Goal: Information Seeking & Learning: Learn about a topic

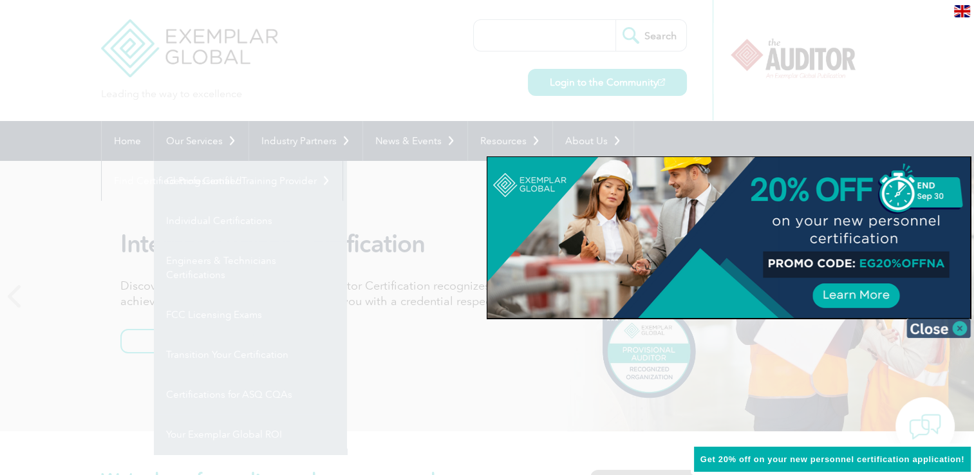
click at [935, 331] on img at bounding box center [939, 328] width 64 height 19
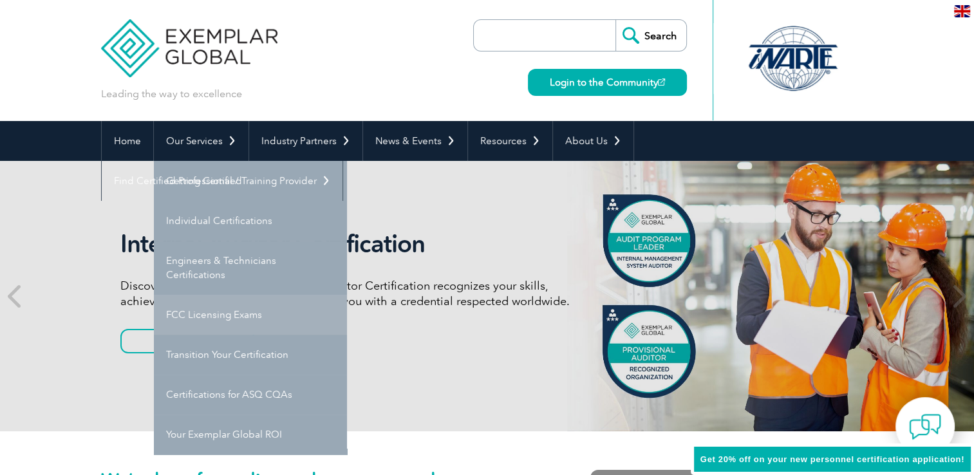
click at [205, 319] on div "Internal Auditor Certification Discover how our redesigned Internal Auditor Cer…" at bounding box center [361, 296] width 483 height 134
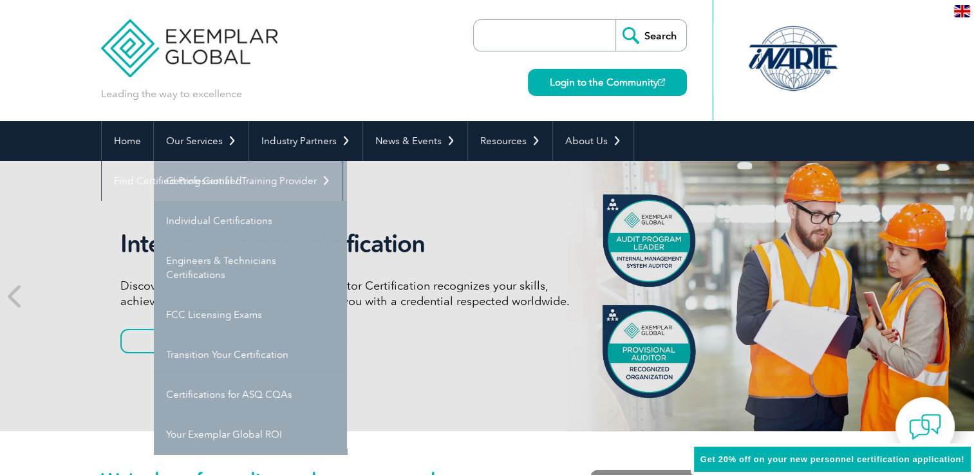
click at [213, 184] on link "Getting Certified" at bounding box center [250, 181] width 193 height 40
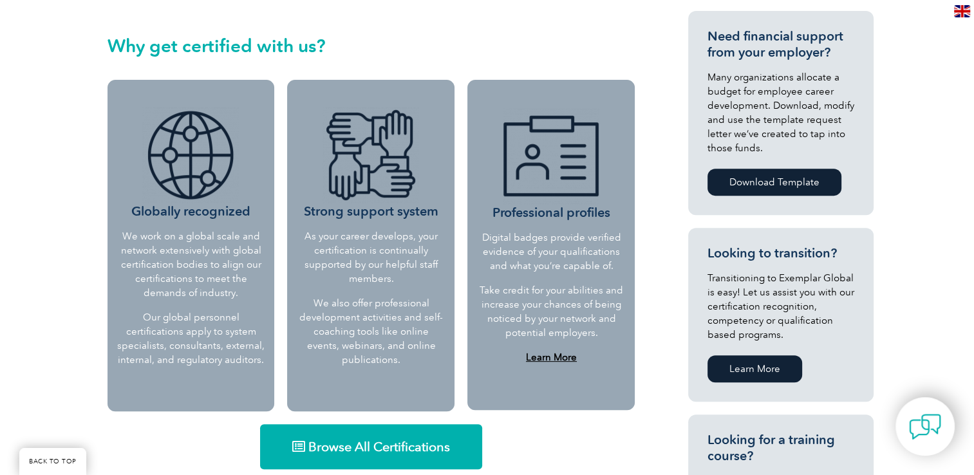
scroll to position [515, 0]
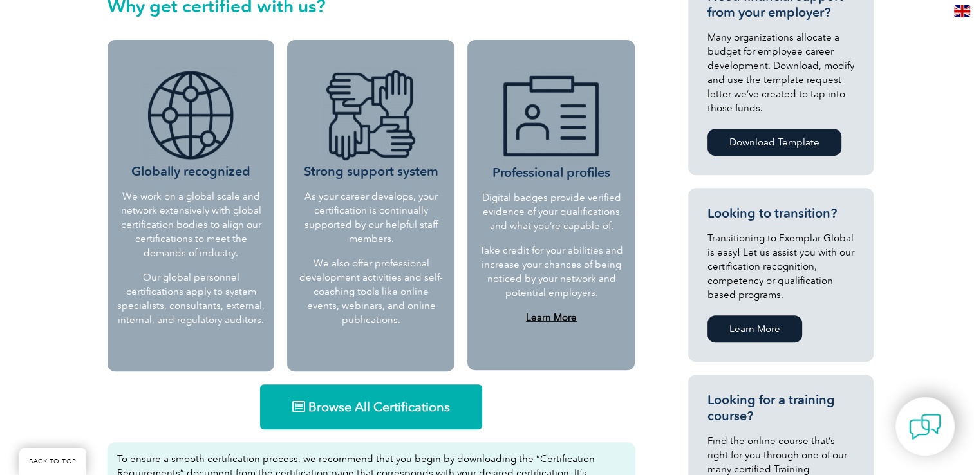
click at [381, 407] on span "Browse All Certifications" at bounding box center [380, 407] width 142 height 13
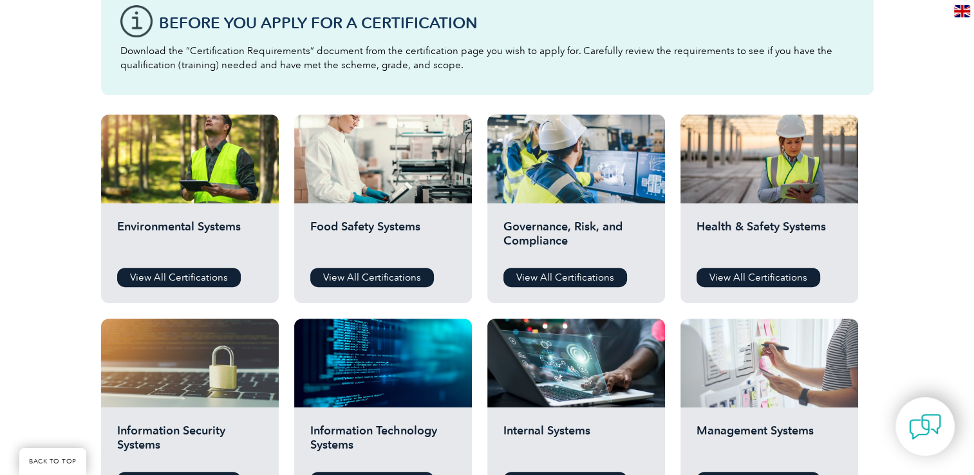
scroll to position [352, 0]
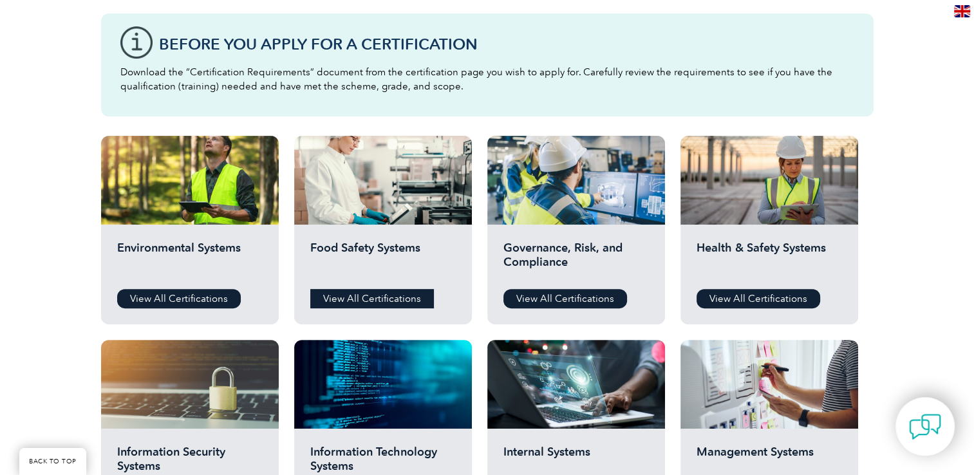
click at [358, 302] on link "View All Certifications" at bounding box center [372, 298] width 124 height 19
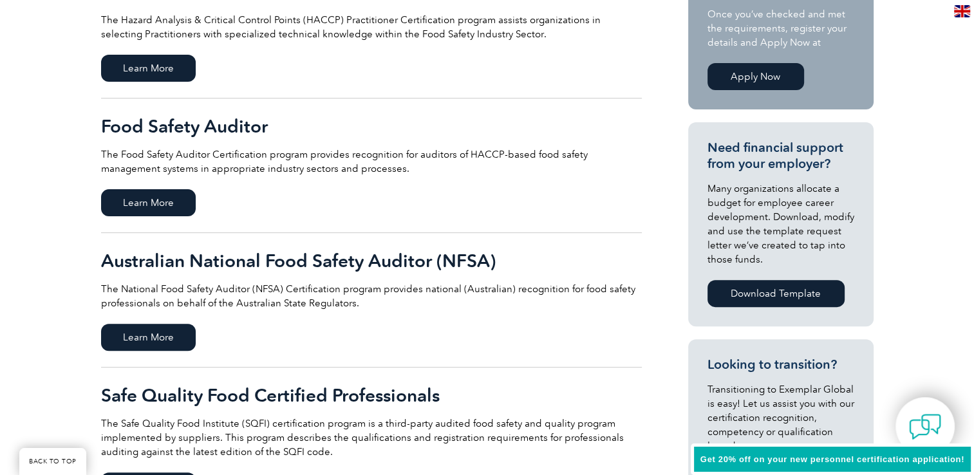
scroll to position [386, 0]
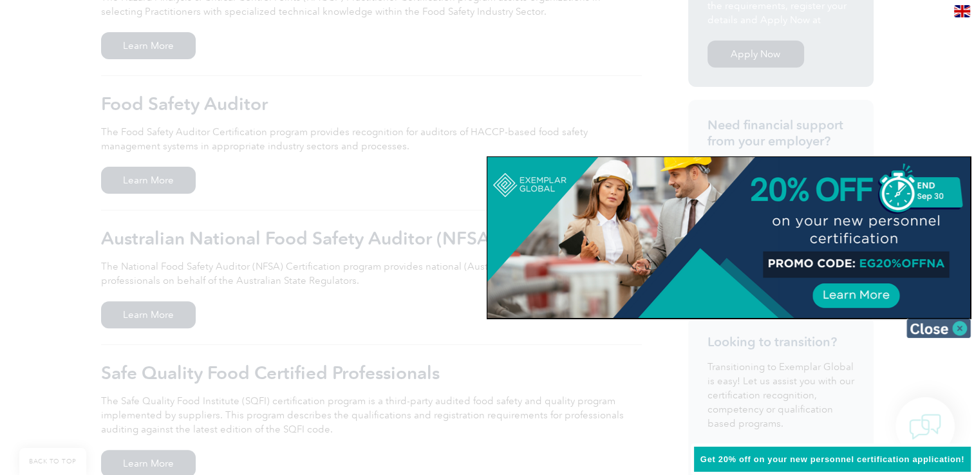
click at [925, 329] on img at bounding box center [939, 328] width 64 height 19
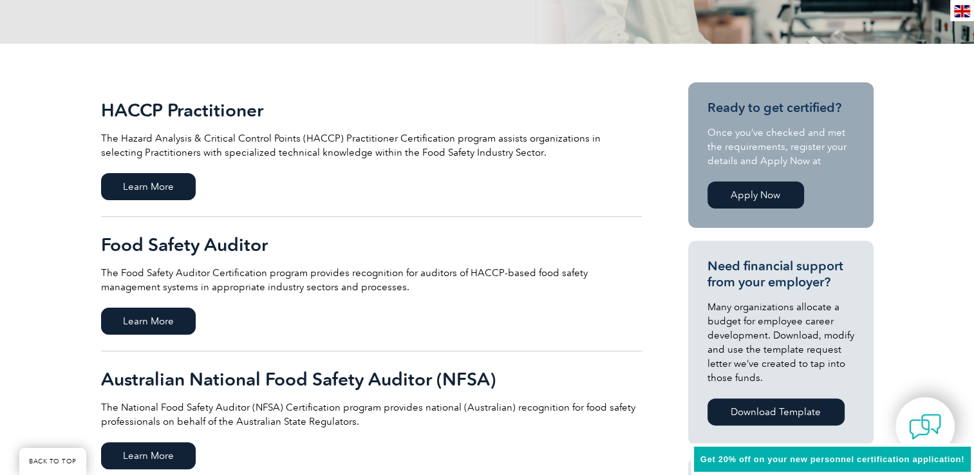
scroll to position [258, 0]
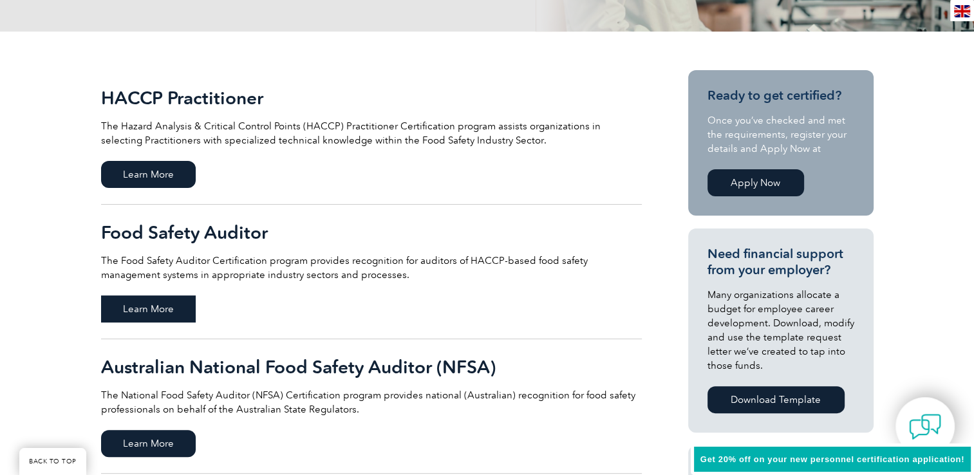
click at [155, 311] on span "Learn More" at bounding box center [148, 309] width 95 height 27
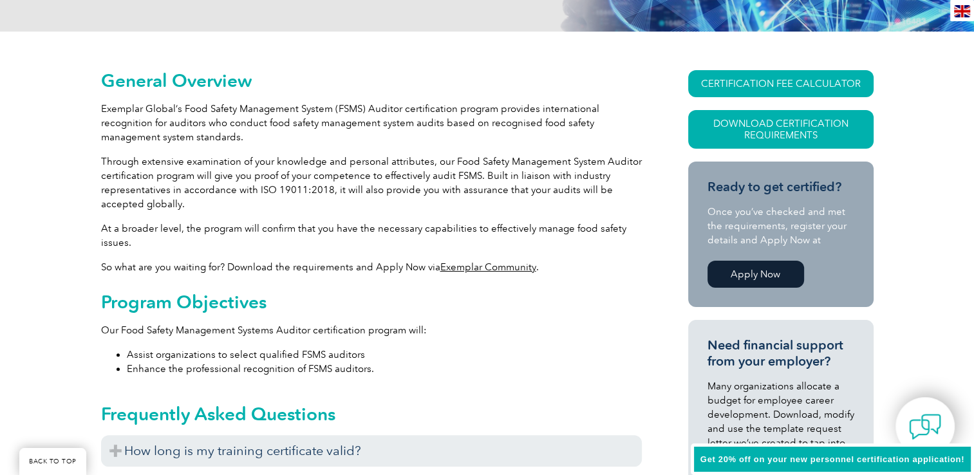
scroll to position [386, 0]
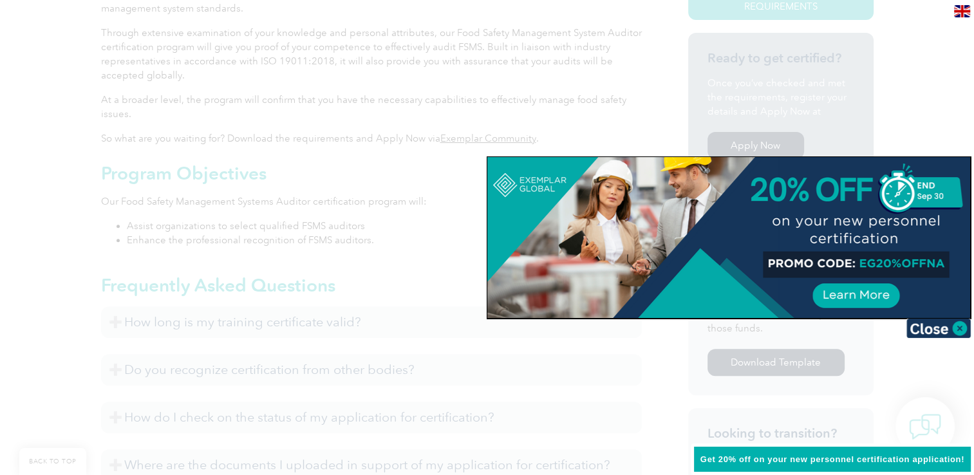
click at [858, 299] on div at bounding box center [729, 237] width 483 height 161
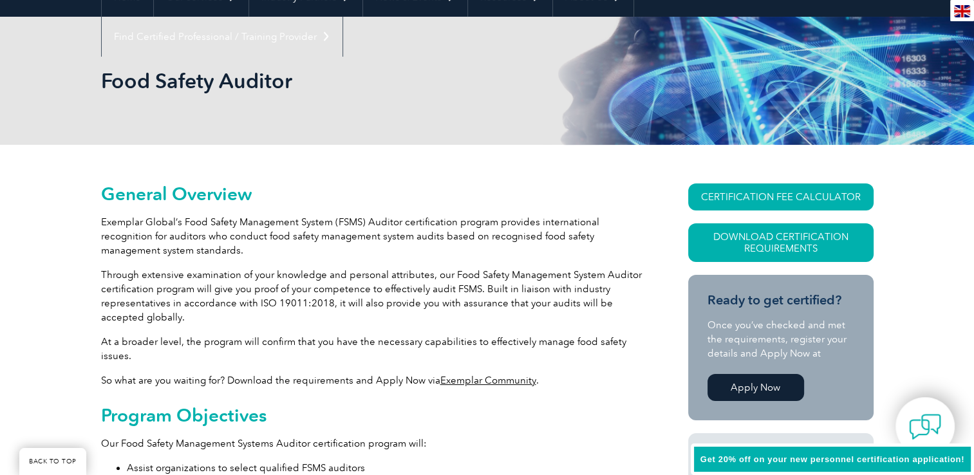
scroll to position [129, 0]
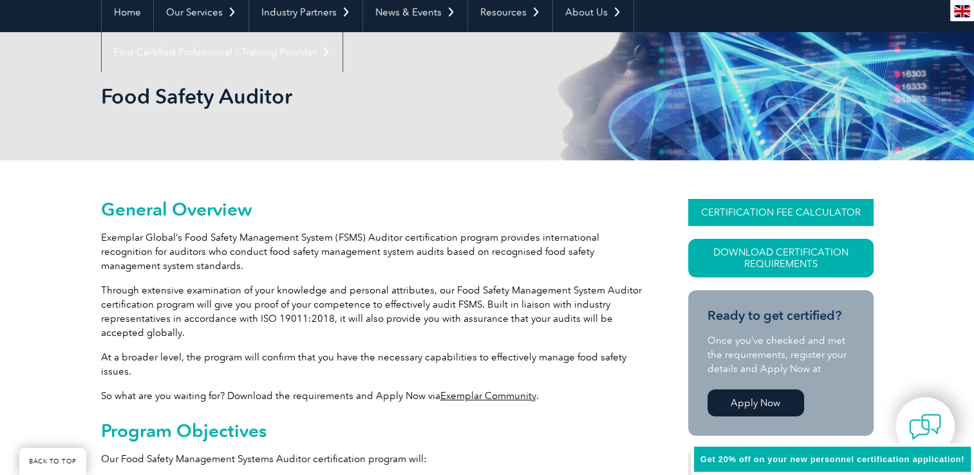
click at [813, 209] on link "CERTIFICATION FEE CALCULATOR" at bounding box center [780, 212] width 185 height 27
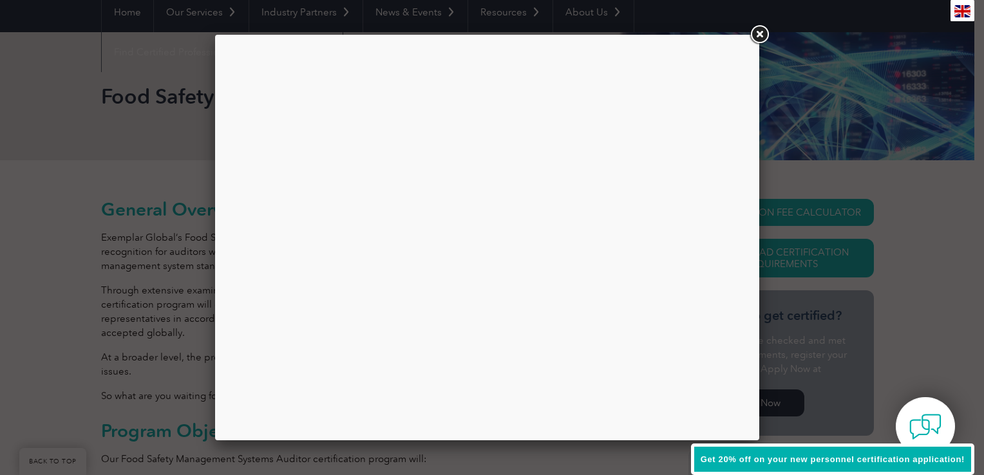
click at [591, 144] on div at bounding box center [487, 237] width 525 height 386
click at [828, 460] on span "Get 20% off on your new personnel certification application!" at bounding box center [833, 460] width 264 height 10
click at [763, 33] on link at bounding box center [759, 34] width 23 height 23
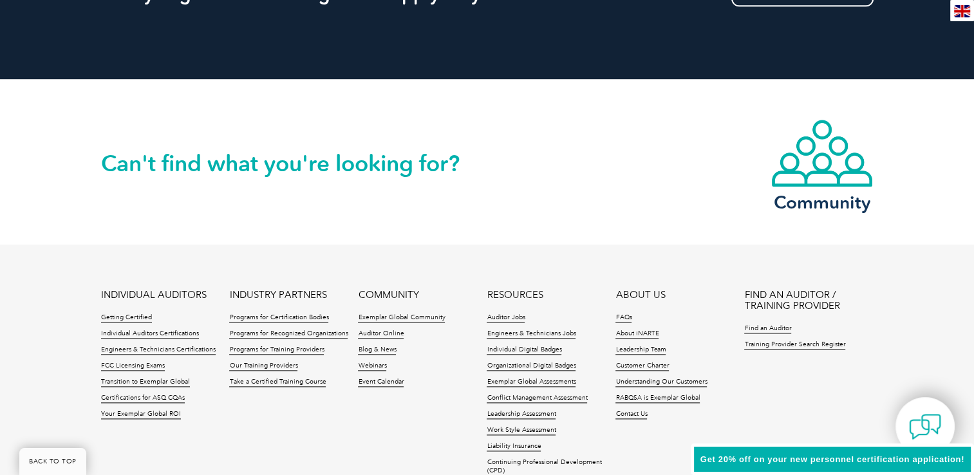
scroll to position [1675, 0]
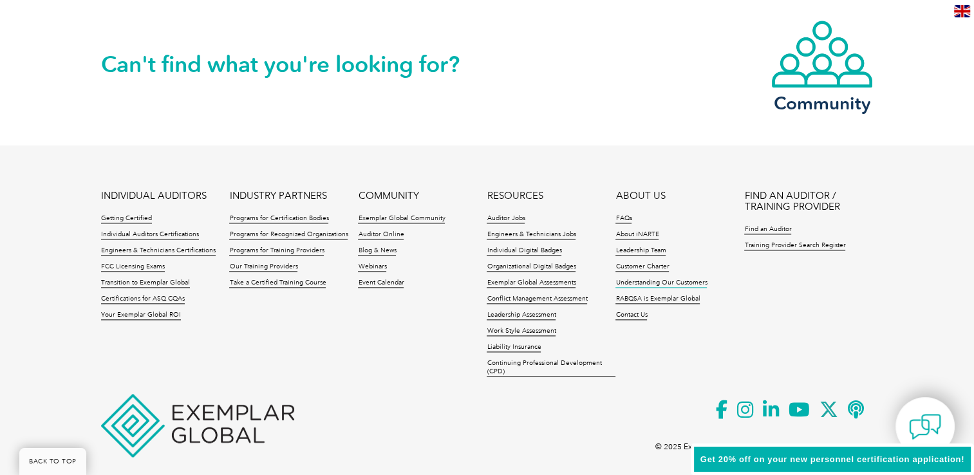
click at [672, 283] on link "Understanding Our Customers" at bounding box center [661, 283] width 91 height 9
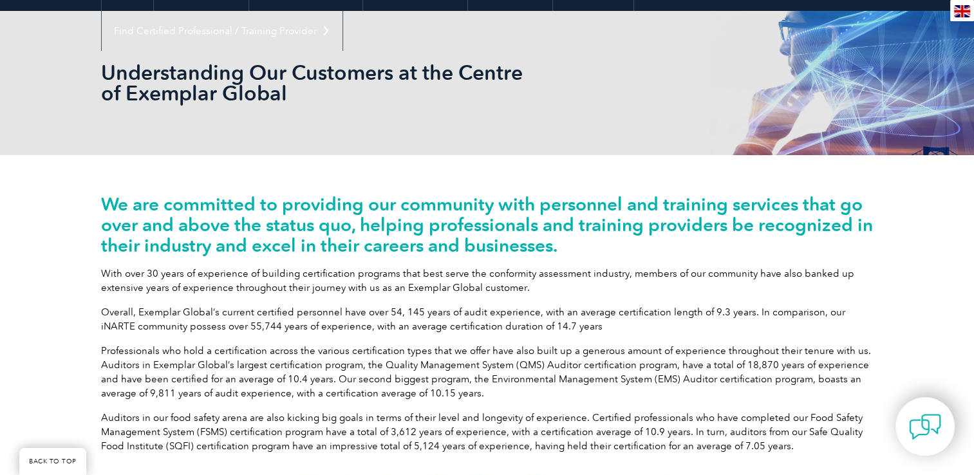
scroll to position [129, 0]
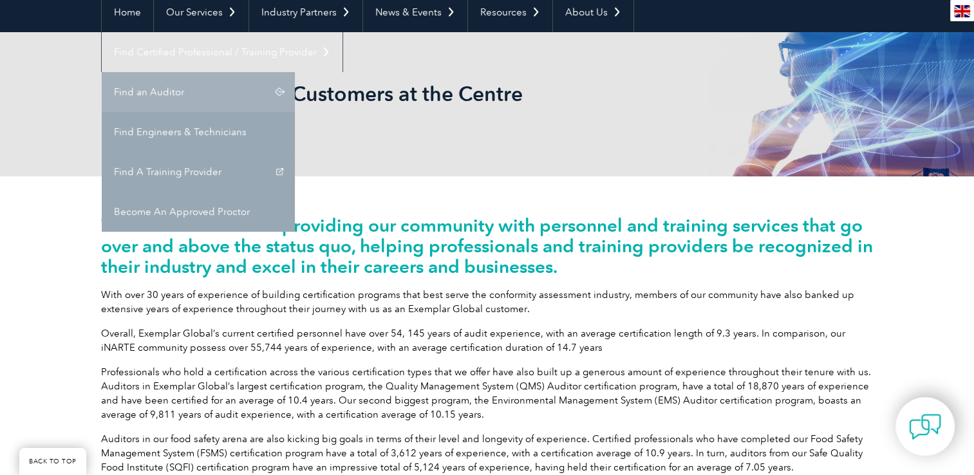
click at [295, 72] on link "Find an Auditor" at bounding box center [198, 92] width 193 height 40
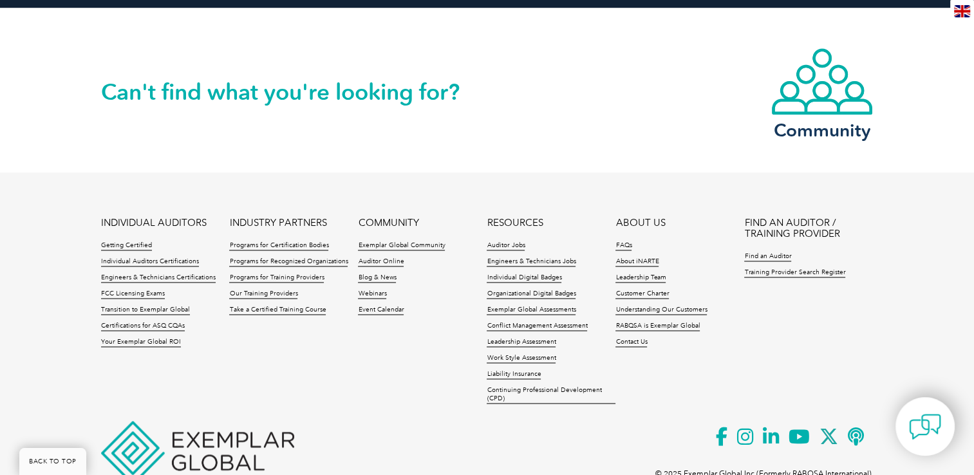
scroll to position [1932, 0]
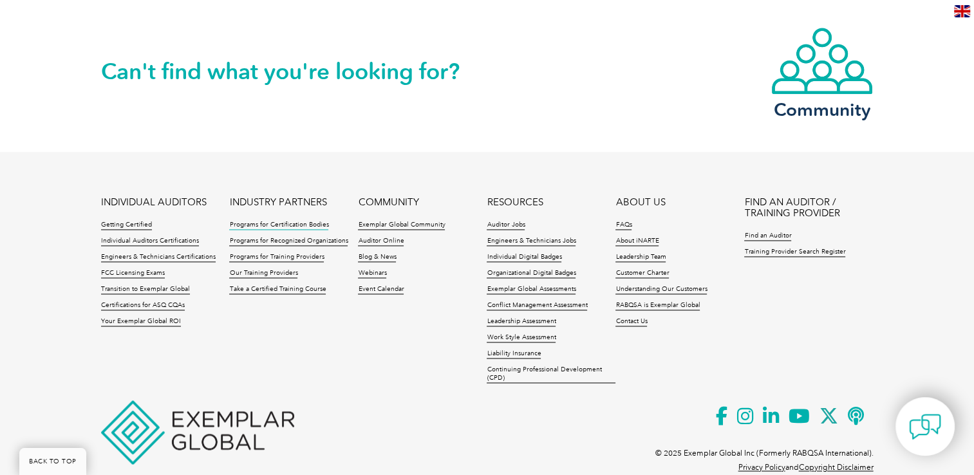
click at [305, 225] on link "Programs for Certification Bodies" at bounding box center [278, 225] width 99 height 9
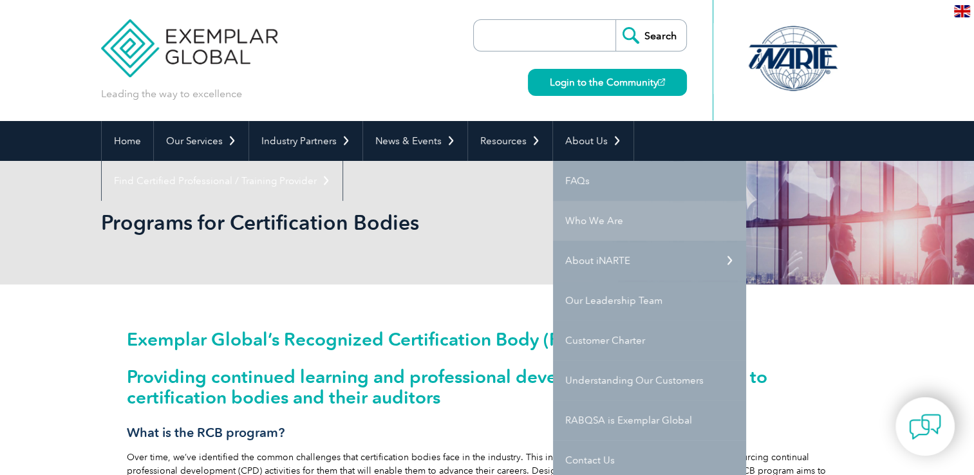
click at [600, 215] on link "Who We Are" at bounding box center [649, 221] width 193 height 40
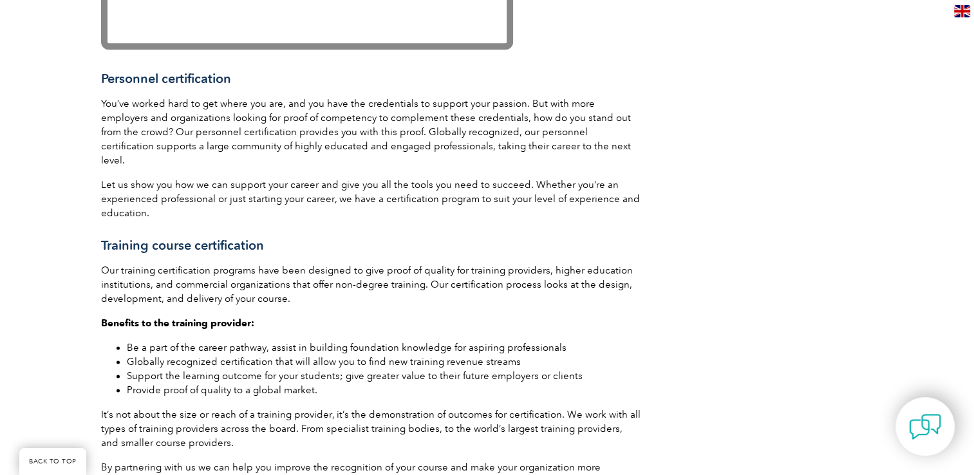
scroll to position [1675, 0]
